Goal: Information Seeking & Learning: Learn about a topic

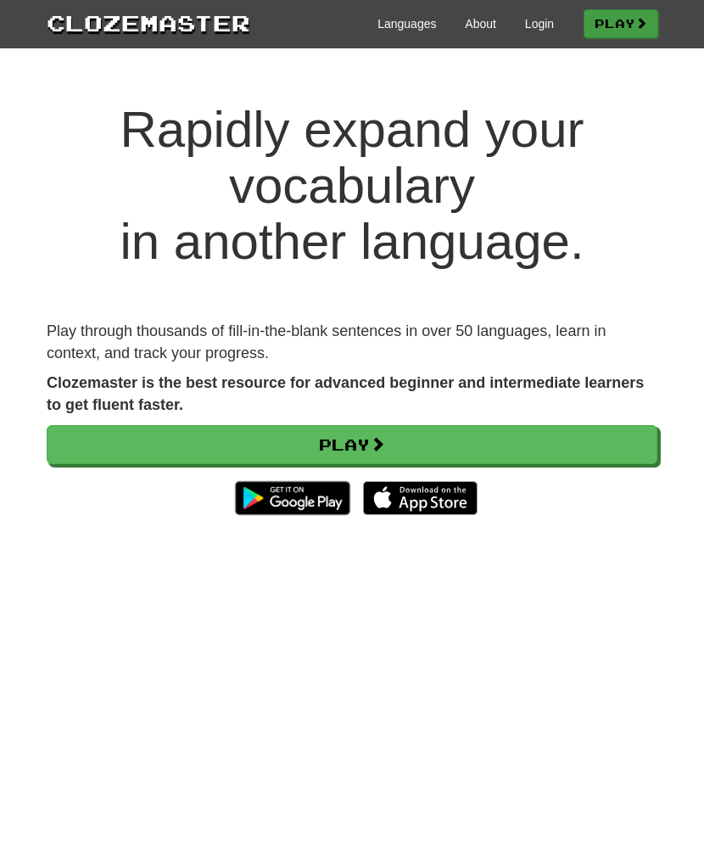
click at [616, 34] on link "Play" at bounding box center [621, 23] width 75 height 29
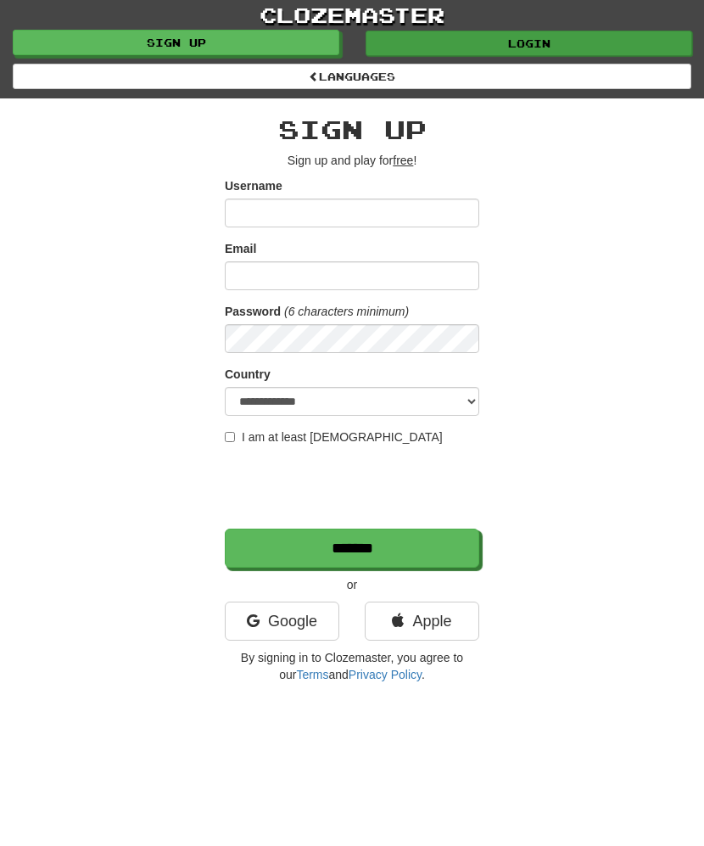
click at [484, 45] on link "Login" at bounding box center [529, 43] width 327 height 25
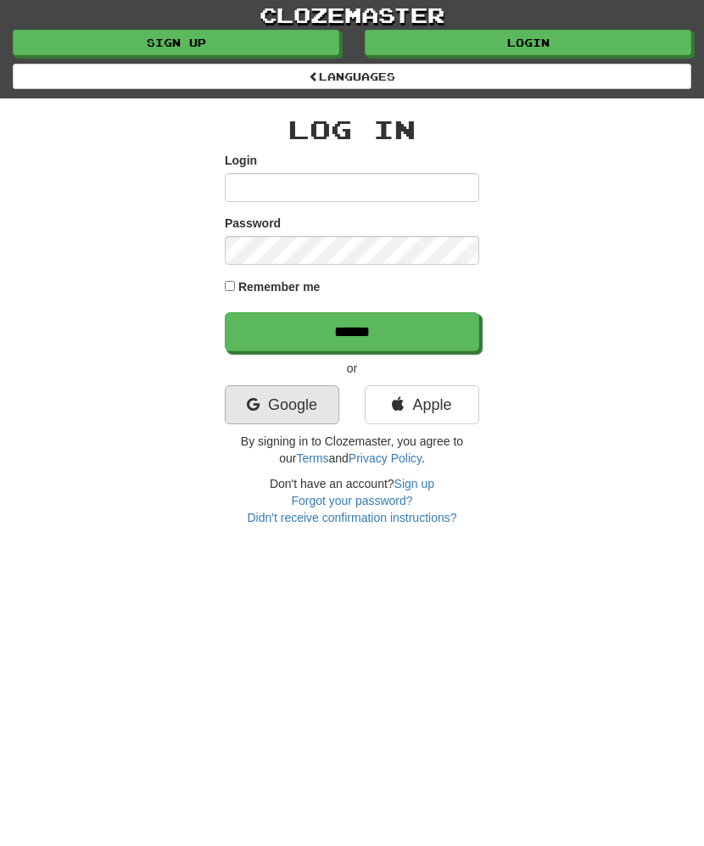
click at [278, 408] on link "Google" at bounding box center [282, 404] width 115 height 39
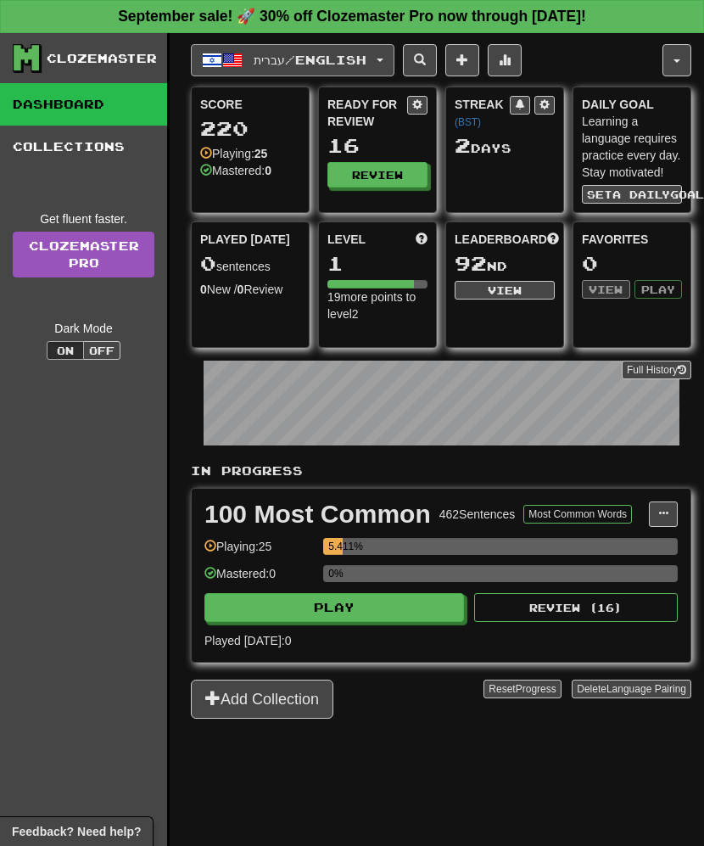
click at [384, 58] on button "עברית / English" at bounding box center [293, 60] width 204 height 32
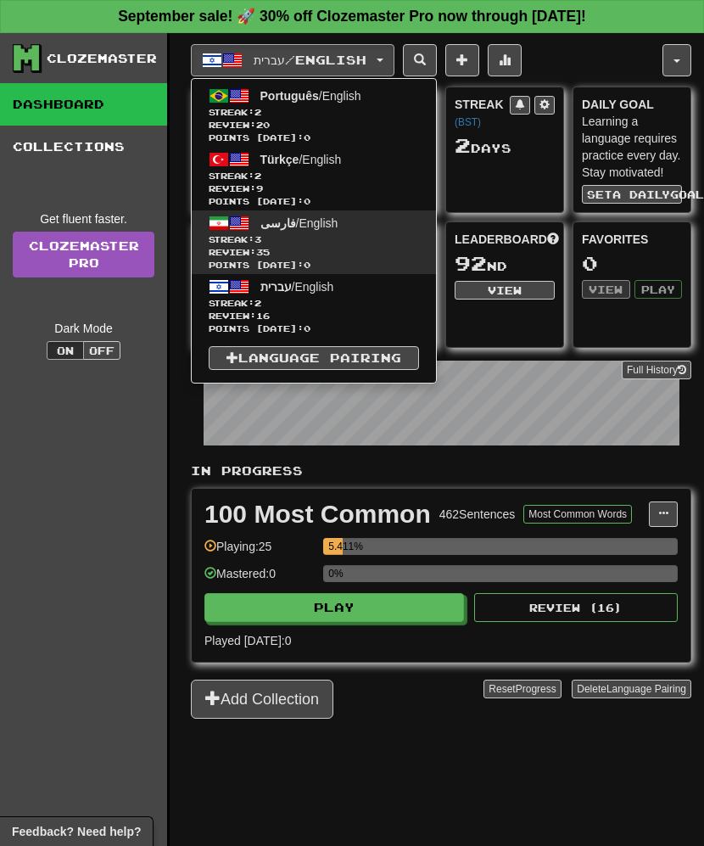
click at [320, 234] on span "Streak: 3" at bounding box center [314, 239] width 210 height 13
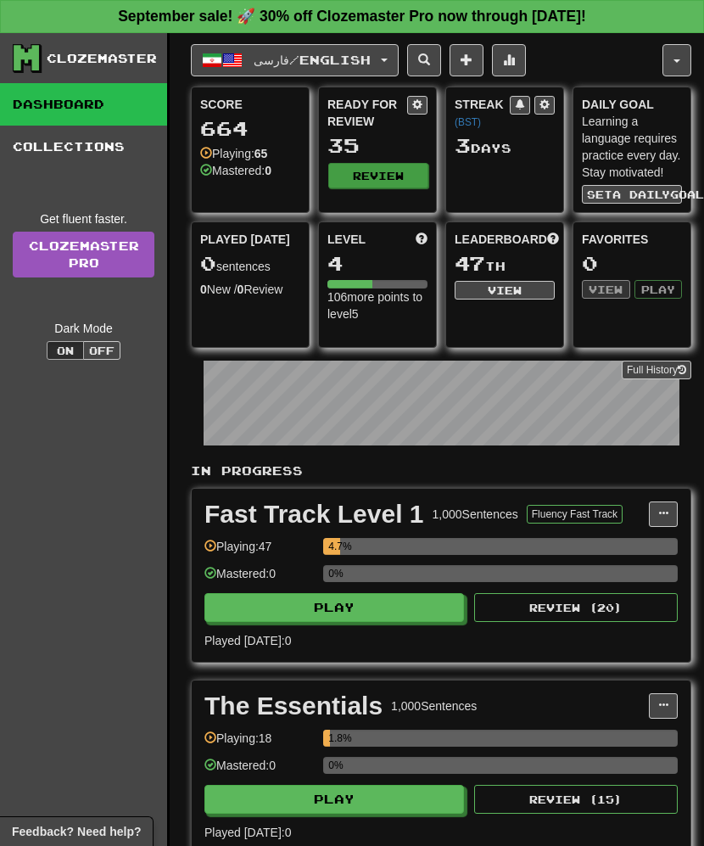
click at [363, 176] on button "Review" at bounding box center [378, 175] width 100 height 25
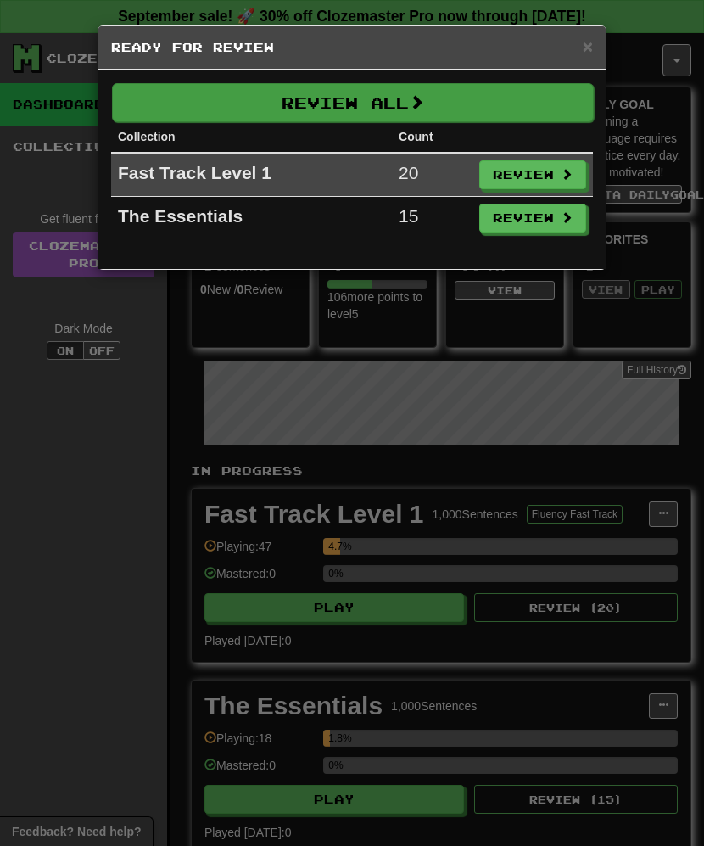
click at [358, 110] on button "Review All" at bounding box center [353, 102] width 482 height 39
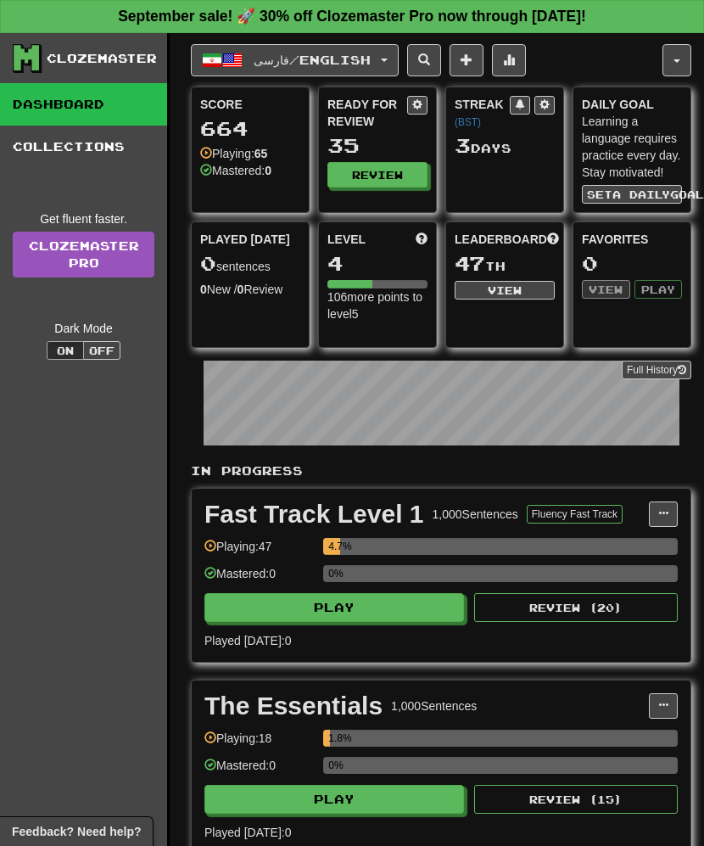
select select "**"
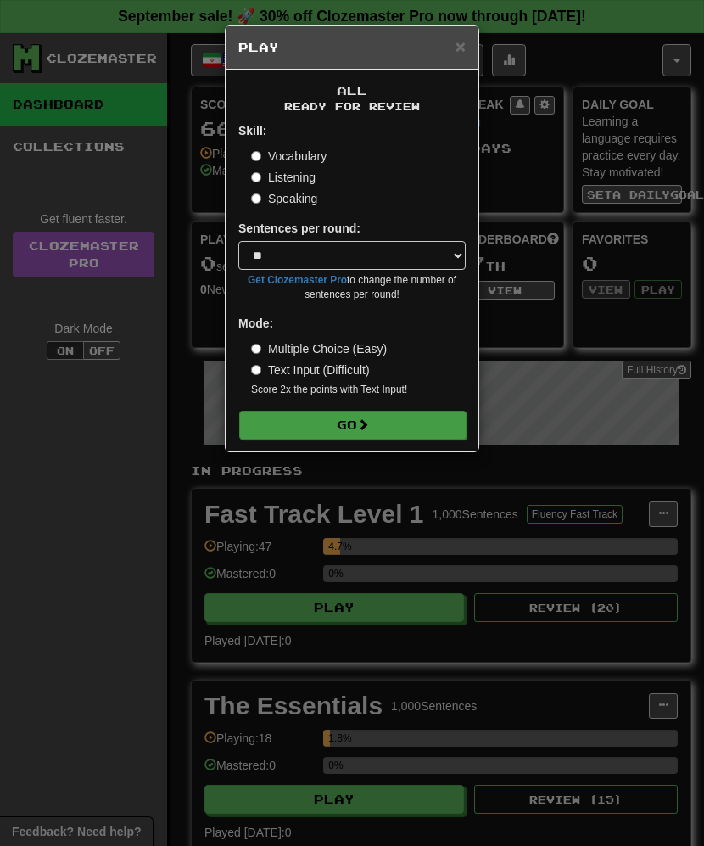
click at [364, 422] on span at bounding box center [363, 424] width 12 height 12
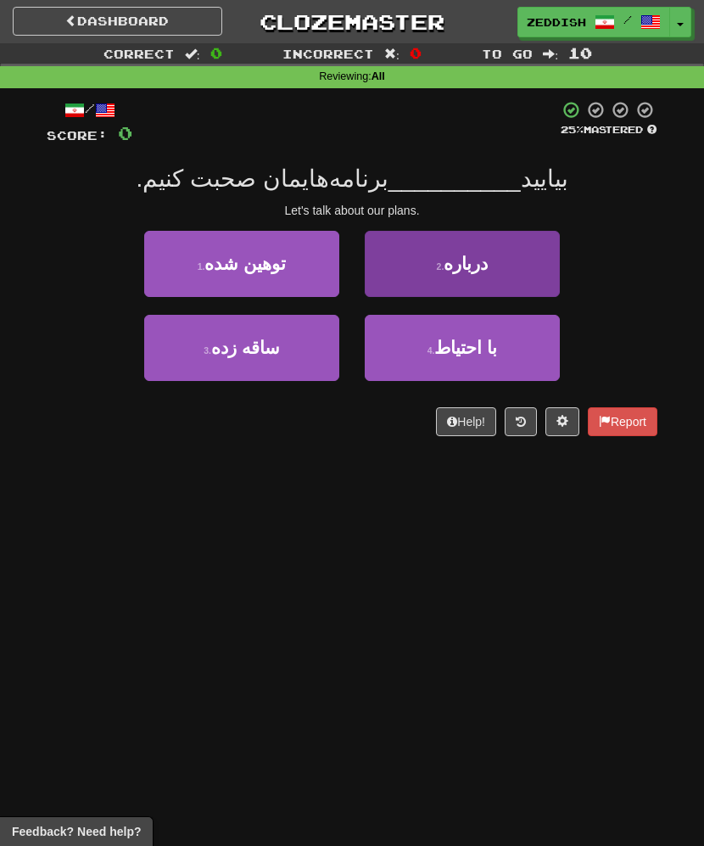
click at [510, 239] on button "2 . درباره" at bounding box center [462, 264] width 195 height 66
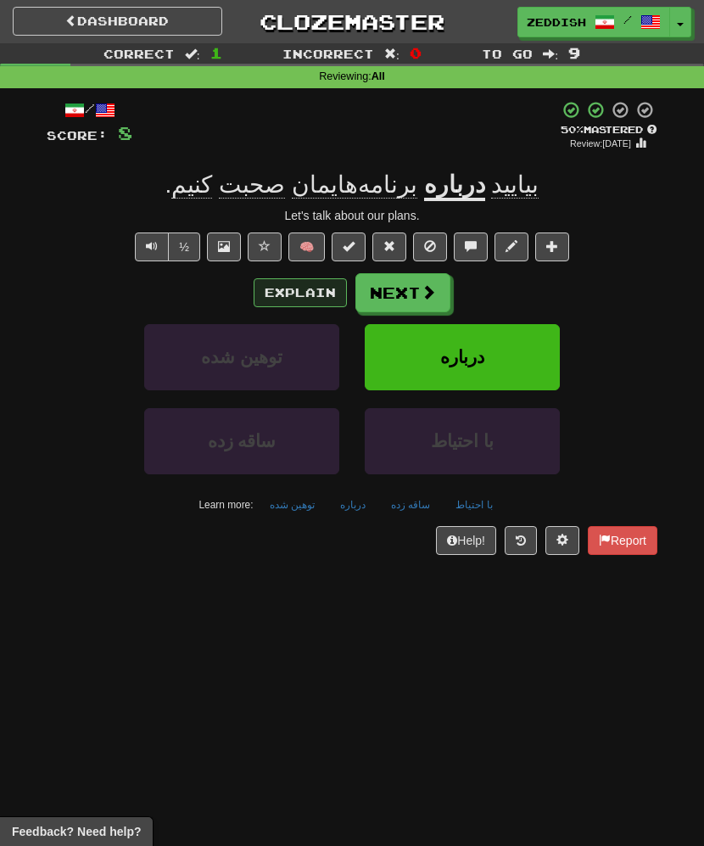
click at [295, 290] on button "Explain" at bounding box center [300, 292] width 93 height 29
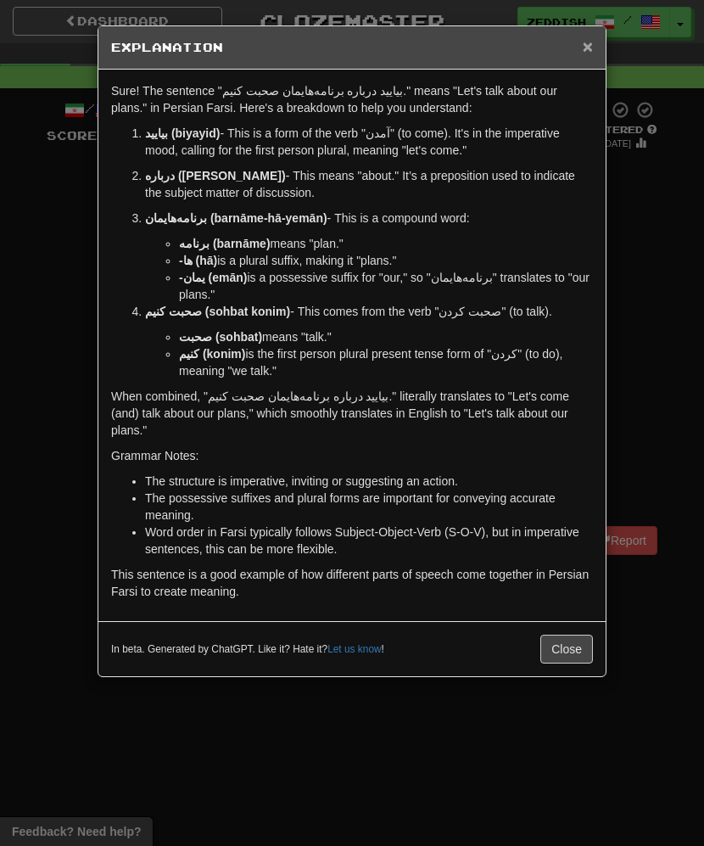
click at [587, 48] on span "×" at bounding box center [588, 46] width 10 height 20
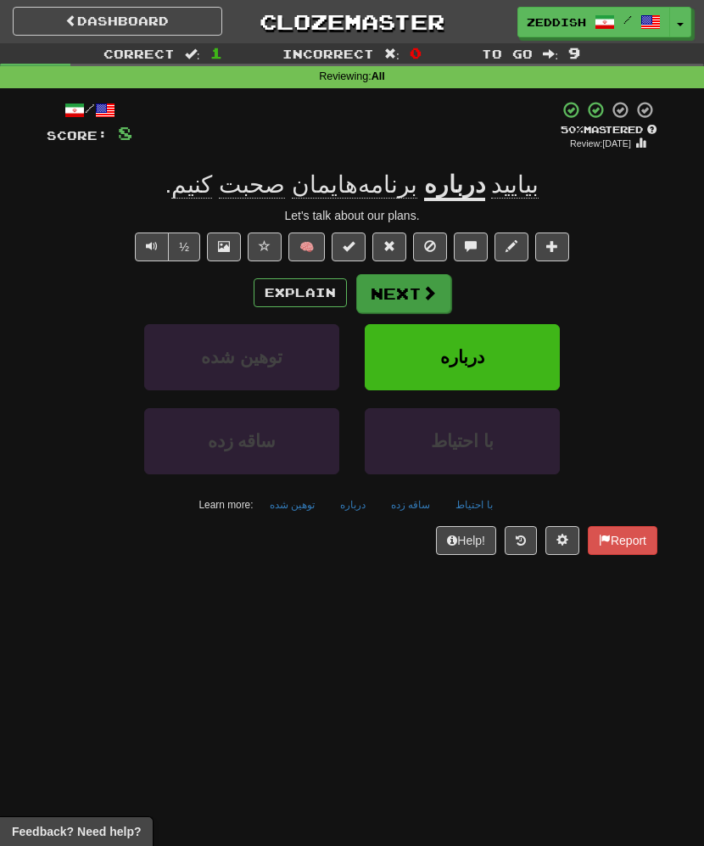
click at [411, 298] on button "Next" at bounding box center [403, 293] width 95 height 39
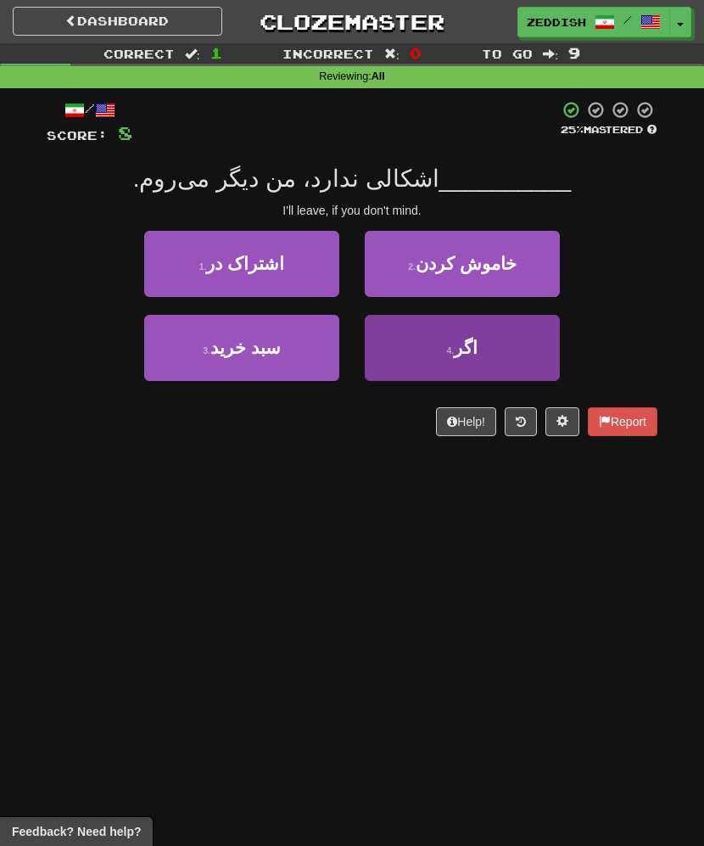
click at [390, 350] on button "4 . اگر" at bounding box center [462, 348] width 195 height 66
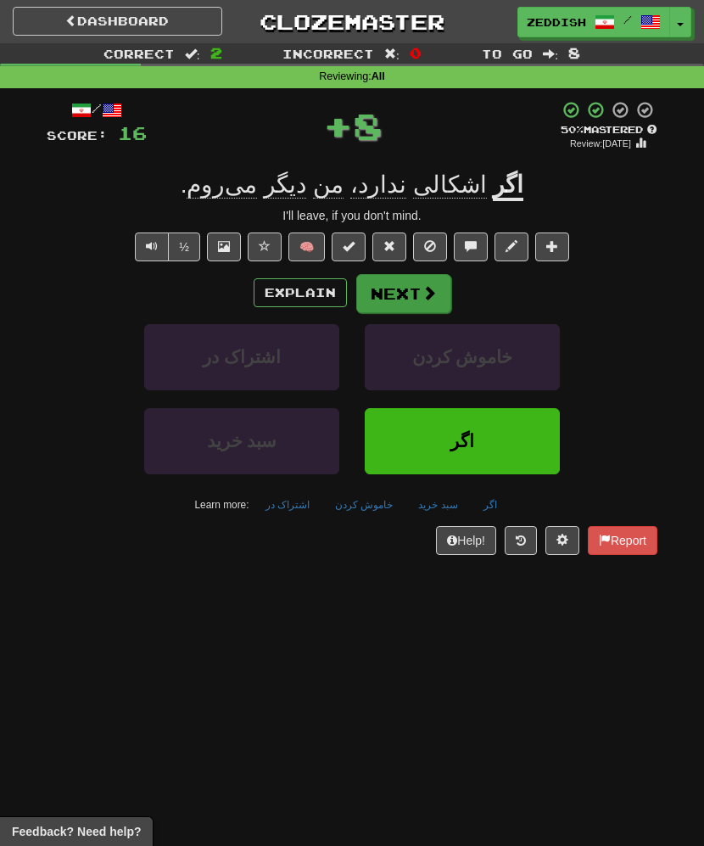
click at [380, 294] on button "Next" at bounding box center [403, 293] width 95 height 39
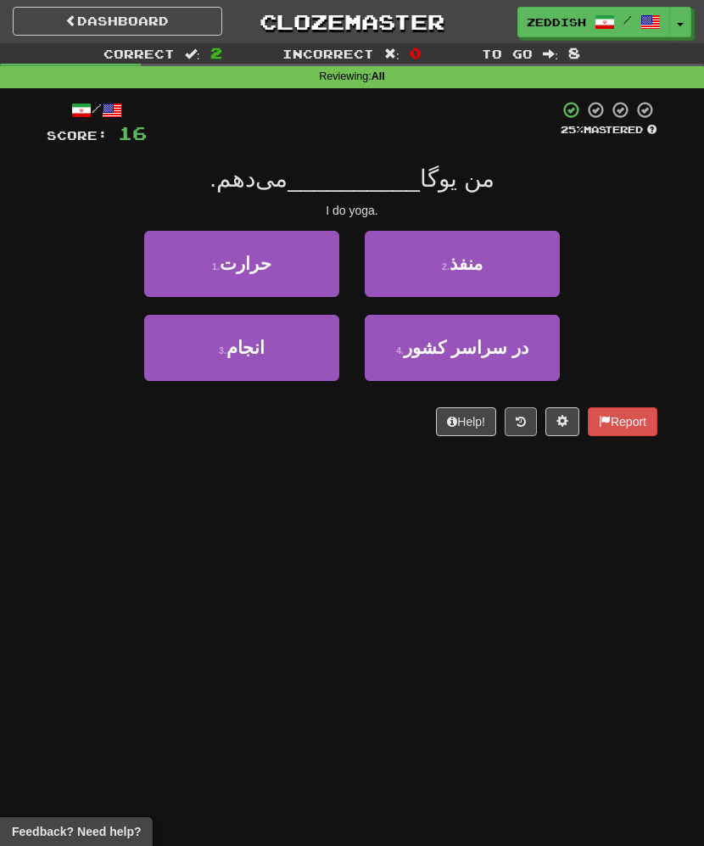
click at [528, 430] on button at bounding box center [521, 421] width 32 height 29
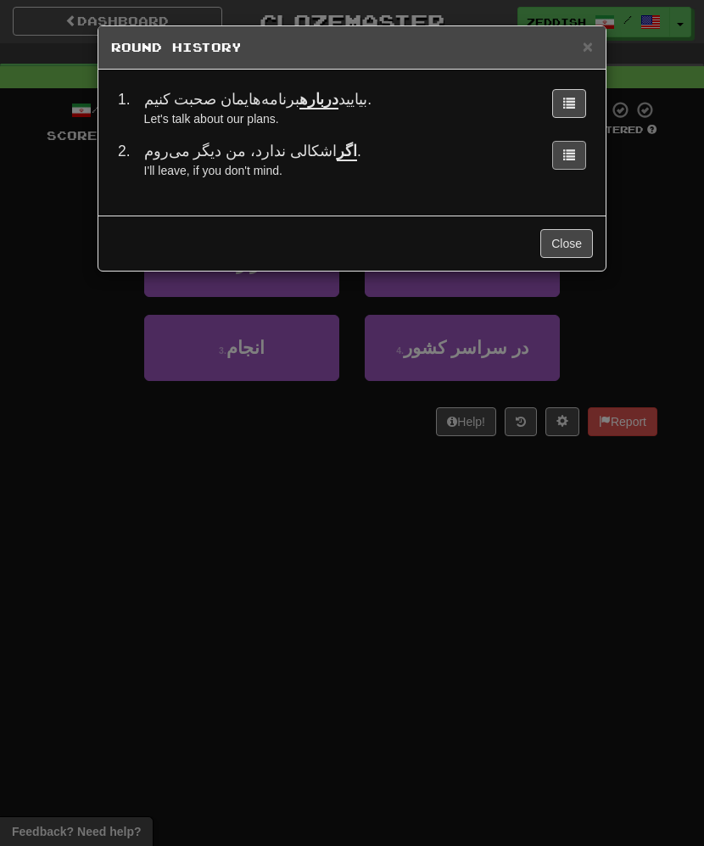
click at [563, 156] on button at bounding box center [570, 155] width 34 height 29
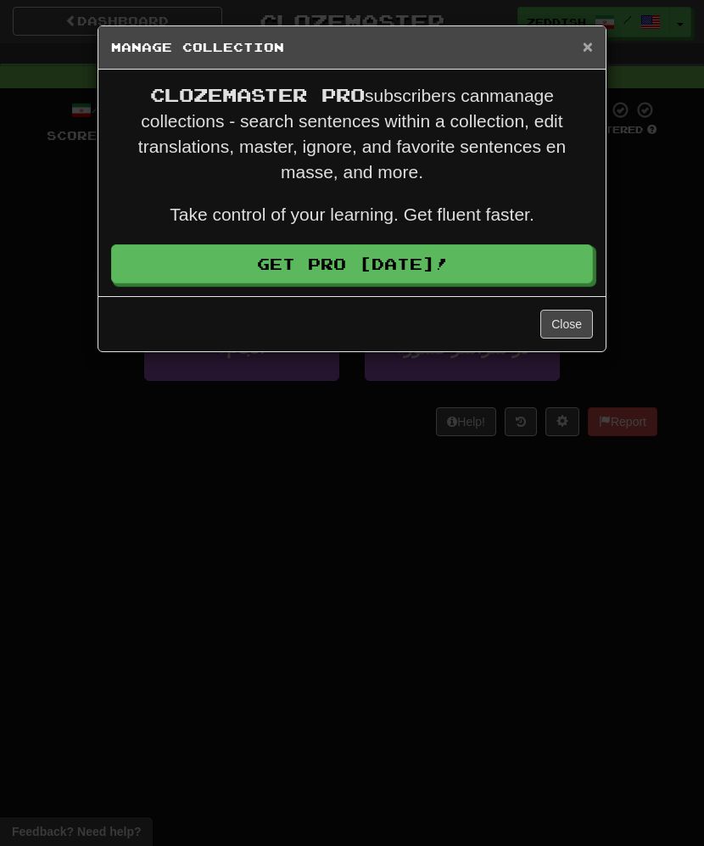
click at [587, 49] on span "×" at bounding box center [588, 46] width 10 height 20
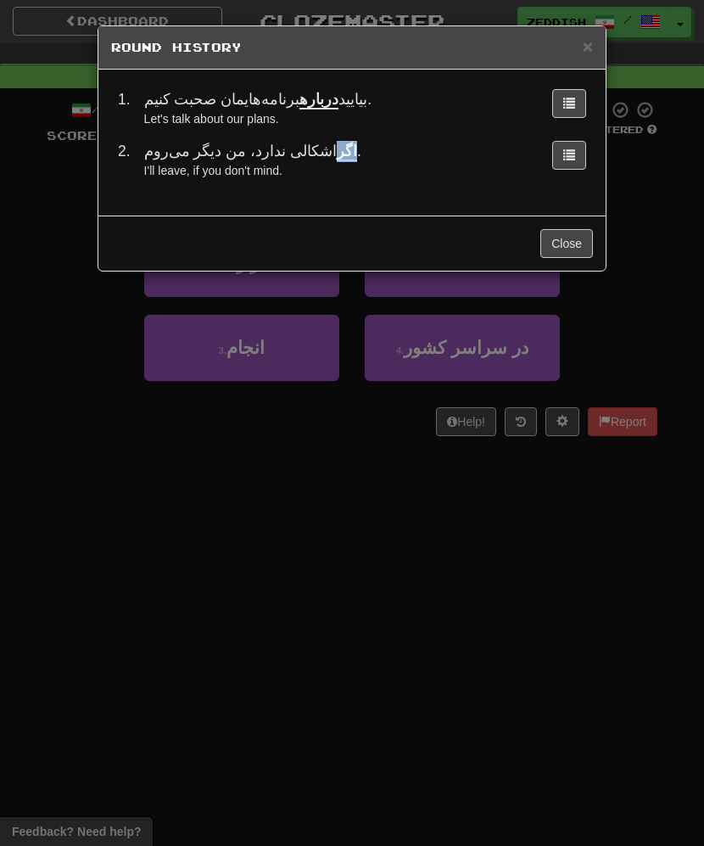
drag, startPoint x: 314, startPoint y: 152, endPoint x: 299, endPoint y: 152, distance: 15.3
click at [299, 152] on span "اگر اشکالی ندارد، من دیگر می‌روم." at bounding box center [252, 152] width 217 height 19
copy u "اگر"
click at [564, 241] on button "Close" at bounding box center [567, 243] width 53 height 29
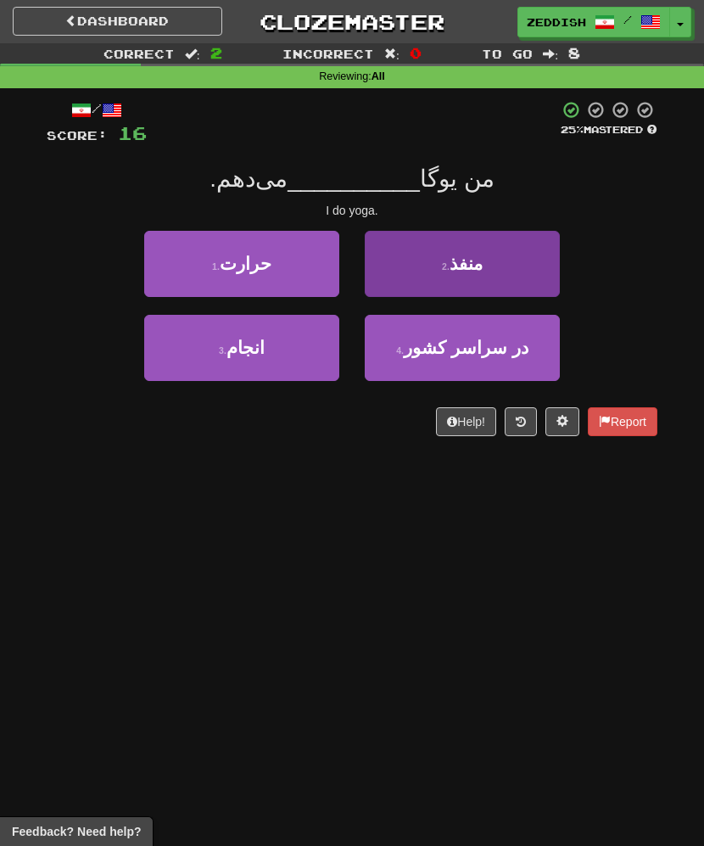
click at [415, 268] on button "2 . منفذ" at bounding box center [462, 264] width 195 height 66
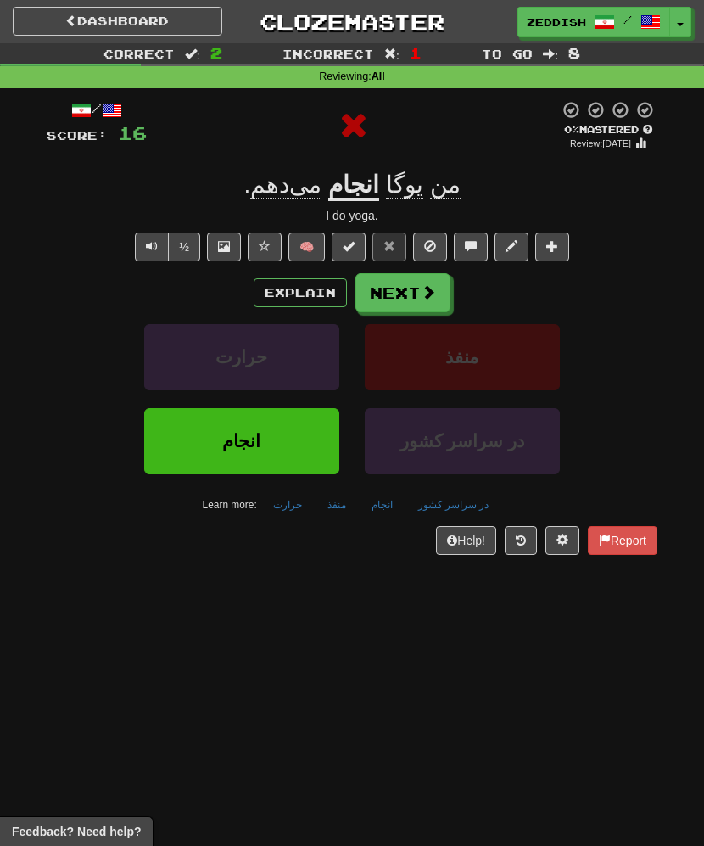
click at [336, 191] on u "انجام" at bounding box center [353, 186] width 51 height 30
